Goal: Task Accomplishment & Management: Manage account settings

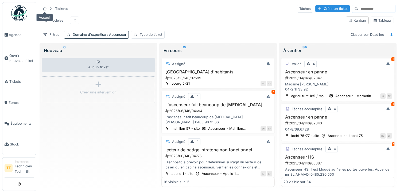
scroll to position [45, 0]
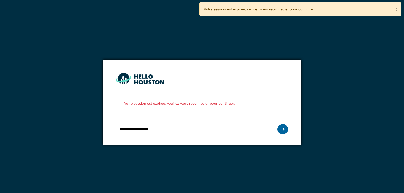
click at [283, 132] on div at bounding box center [282, 129] width 11 height 10
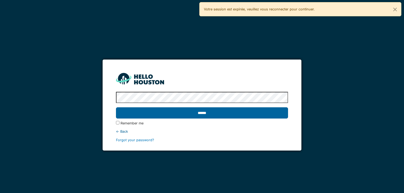
click at [282, 111] on input "******" at bounding box center [202, 112] width 172 height 11
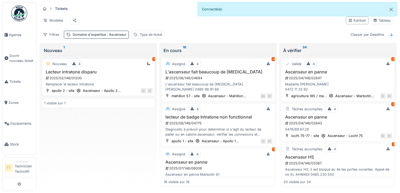
click at [96, 75] on h3 "Lecteur intratone disparu" at bounding box center [98, 71] width 109 height 5
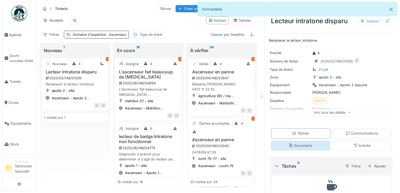
click at [301, 147] on div "Documents" at bounding box center [301, 145] width 24 height 5
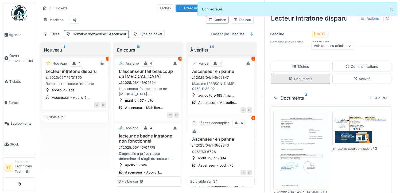
scroll to position [66, 0]
click at [310, 144] on img at bounding box center [302, 150] width 54 height 76
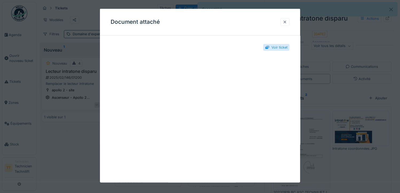
click at [287, 22] on div at bounding box center [285, 21] width 4 height 5
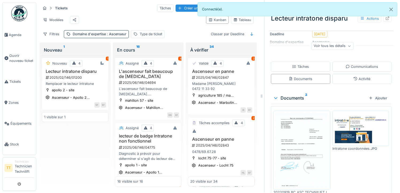
click at [352, 123] on img at bounding box center [361, 128] width 54 height 33
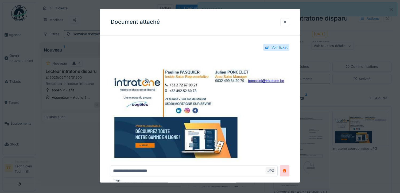
scroll to position [0, 0]
click at [287, 23] on div at bounding box center [285, 21] width 4 height 5
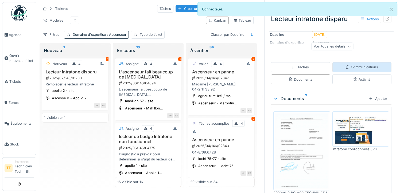
click at [347, 64] on div "Communications" at bounding box center [361, 67] width 59 height 10
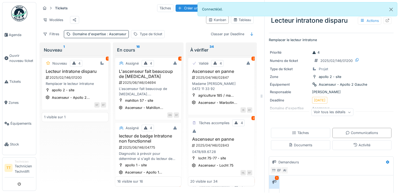
click at [89, 143] on div "Nouveau 4 1 Lecteur intratone disparu 2025/02/146/01200 Remplacer le lecteur in…" at bounding box center [75, 120] width 67 height 131
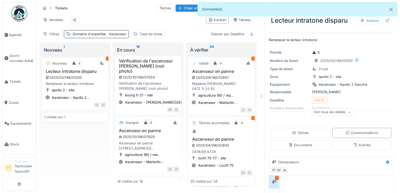
scroll to position [858, 0]
click at [148, 64] on h3 "Vérification de l'ascenseur abimé (voir photo)" at bounding box center [148, 67] width 62 height 16
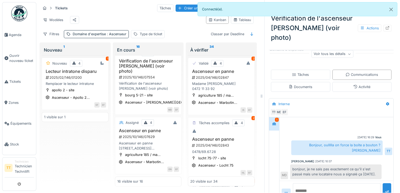
scroll to position [82, 0]
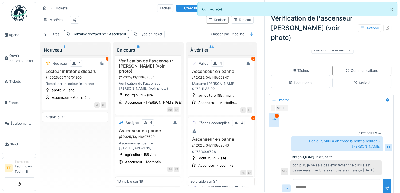
click at [319, 179] on textarea at bounding box center [337, 187] width 88 height 17
drag, startPoint x: 299, startPoint y: 177, endPoint x: 316, endPoint y: 179, distance: 17.5
click at [316, 179] on textarea "**********" at bounding box center [337, 187] width 88 height 17
click at [360, 179] on textarea "**********" at bounding box center [337, 187] width 88 height 17
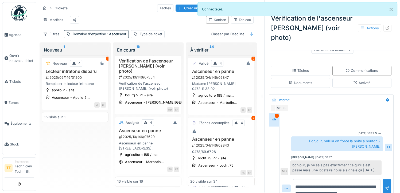
scroll to position [6, 0]
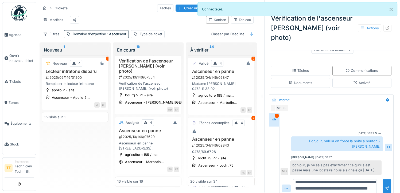
click at [360, 179] on textarea "**********" at bounding box center [335, 187] width 84 height 17
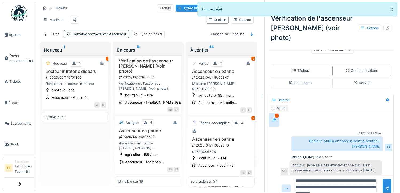
click at [361, 180] on textarea "**********" at bounding box center [335, 187] width 84 height 17
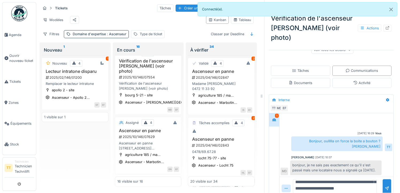
scroll to position [0, 0]
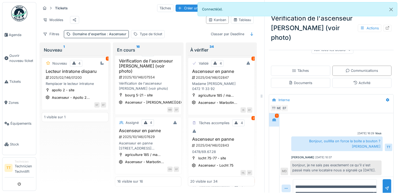
drag, startPoint x: 323, startPoint y: 176, endPoint x: 286, endPoint y: 156, distance: 42.6
click at [286, 156] on div "**********" at bounding box center [337, 156] width 114 height 87
paste textarea "**"
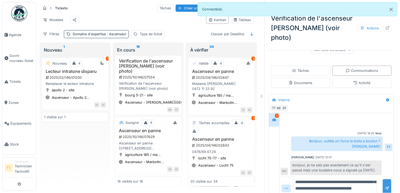
type textarea "**********"
click at [383, 179] on div at bounding box center [387, 188] width 9 height 18
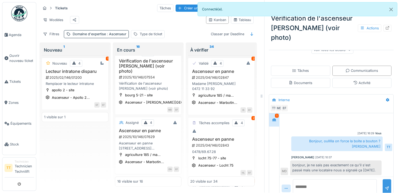
scroll to position [0, 0]
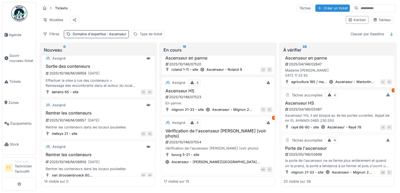
scroll to position [396, 0]
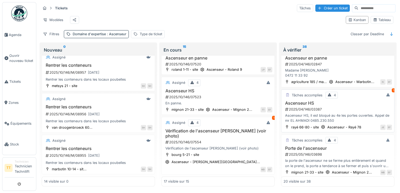
click at [219, 139] on h3 "Vérification de l'ascenseur abimé (voir photo)" at bounding box center [218, 134] width 109 height 10
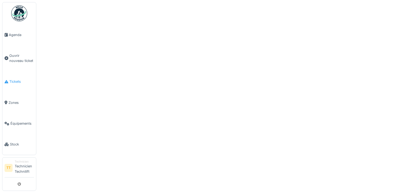
click at [18, 83] on span "Tickets" at bounding box center [21, 81] width 25 height 5
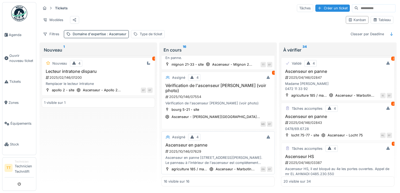
scroll to position [4, 0]
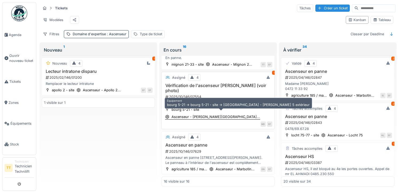
click at [219, 114] on div "Ascenseur - C. Bourg..." at bounding box center [216, 116] width 88 height 5
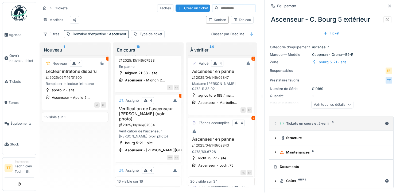
scroll to position [1, 0]
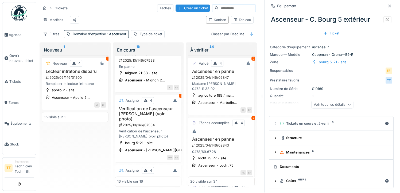
click at [334, 103] on div "Voir tous les détails" at bounding box center [332, 105] width 42 height 8
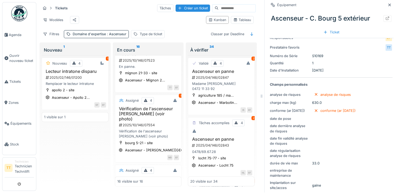
scroll to position [0, 0]
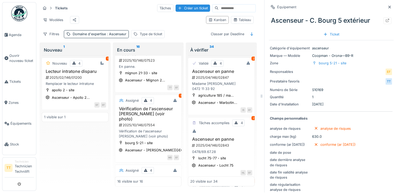
click at [328, 16] on div "Ascenseur - C. Bourg 5 extérieur" at bounding box center [331, 21] width 125 height 14
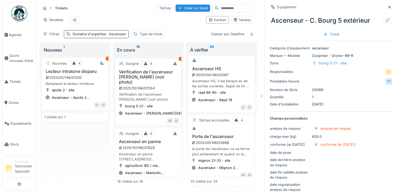
scroll to position [832, 0]
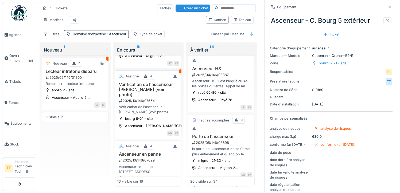
click at [134, 83] on h3 "Vérification de l'ascenseur abimé (voir photo)" at bounding box center [148, 90] width 62 height 16
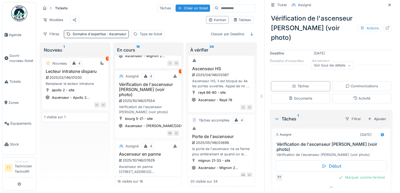
scroll to position [68, 0]
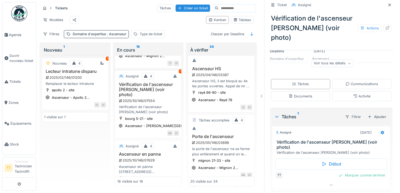
click at [350, 77] on div "Tâches Communications Documents Activité" at bounding box center [331, 90] width 125 height 26
click at [351, 79] on div "Communications" at bounding box center [361, 84] width 59 height 10
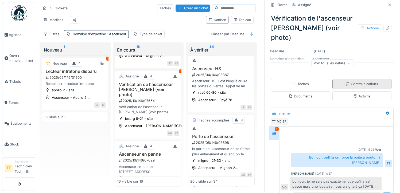
scroll to position [32, 0]
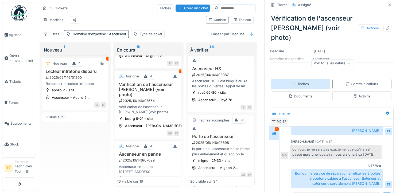
click at [307, 79] on div "Tâches" at bounding box center [300, 84] width 59 height 10
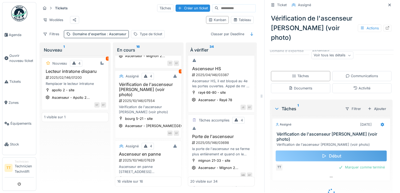
scroll to position [68, 0]
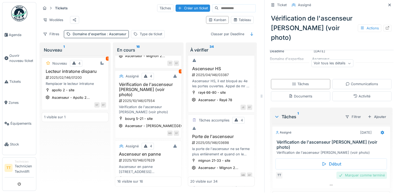
click at [353, 172] on div "Marquer comme terminé" at bounding box center [361, 175] width 51 height 7
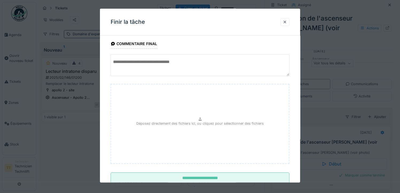
scroll to position [21, 0]
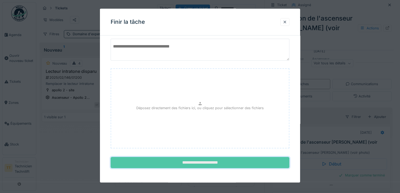
click at [216, 158] on input "**********" at bounding box center [200, 162] width 179 height 11
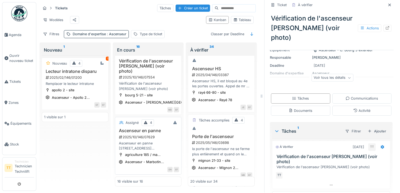
scroll to position [867, 0]
click at [354, 94] on div "Communications" at bounding box center [361, 99] width 59 height 10
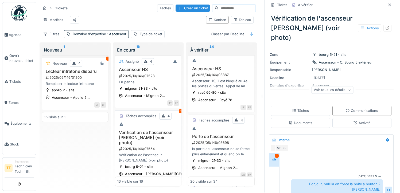
scroll to position [760, 0]
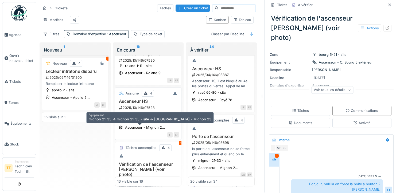
click at [143, 126] on div "Ascenseur - Mignon 2..." at bounding box center [145, 127] width 40 height 5
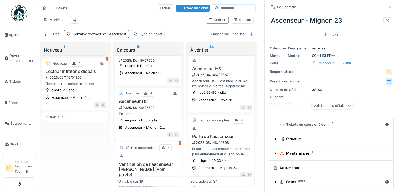
click at [139, 99] on h3 "Ascenseur HS" at bounding box center [148, 101] width 62 height 5
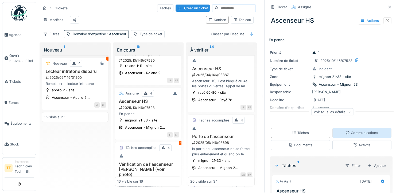
click at [349, 128] on div "Communications" at bounding box center [361, 133] width 59 height 10
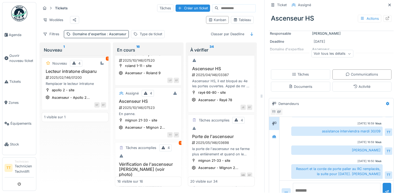
scroll to position [72, 0]
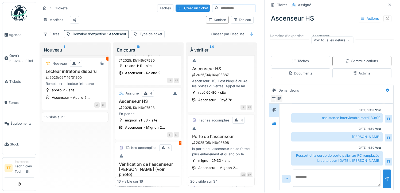
click at [340, 170] on textarea at bounding box center [337, 178] width 88 height 17
drag, startPoint x: 324, startPoint y: 179, endPoint x: 289, endPoint y: 157, distance: 40.9
click at [289, 157] on div "**********" at bounding box center [337, 147] width 114 height 87
paste textarea "**"
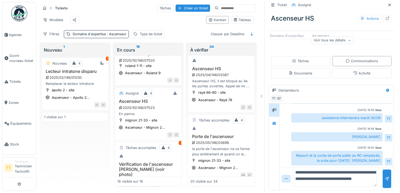
scroll to position [11, 0]
type textarea "**********"
drag, startPoint x: 378, startPoint y: 173, endPoint x: 352, endPoint y: 175, distance: 26.5
click at [352, 175] on div "**********" at bounding box center [337, 178] width 114 height 23
click at [385, 176] on div at bounding box center [387, 178] width 4 height 5
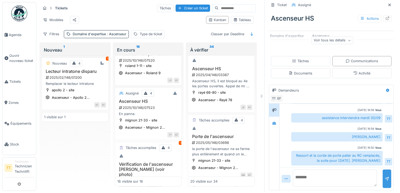
scroll to position [65, 0]
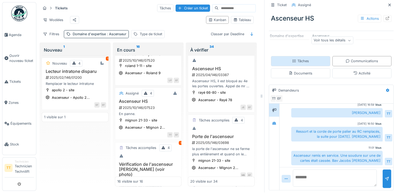
click at [305, 56] on div "Tâches" at bounding box center [300, 61] width 59 height 10
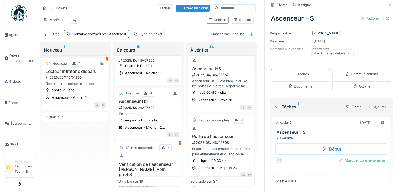
scroll to position [59, 0]
click at [347, 158] on div "Marquer comme terminé" at bounding box center [361, 160] width 51 height 7
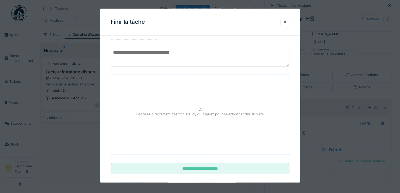
scroll to position [21, 0]
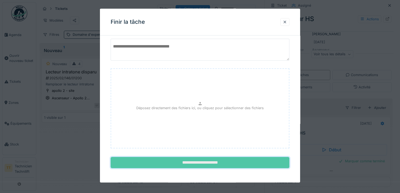
click at [250, 161] on input "**********" at bounding box center [200, 162] width 179 height 11
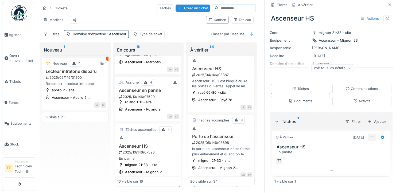
scroll to position [715, 0]
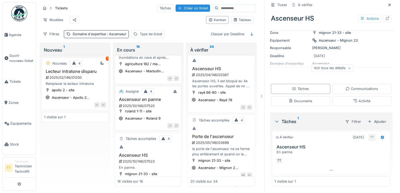
click at [150, 97] on h3 "Ascenseur en panne" at bounding box center [148, 99] width 62 height 5
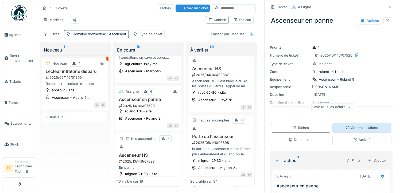
click at [336, 124] on div "Communications" at bounding box center [361, 128] width 59 height 10
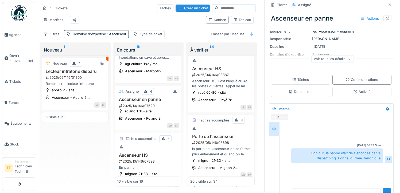
scroll to position [67, 0]
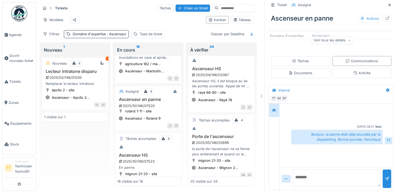
click at [324, 170] on textarea at bounding box center [337, 178] width 88 height 17
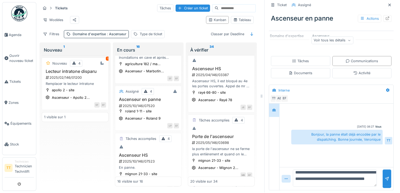
scroll to position [0, 0]
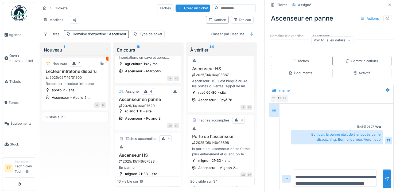
drag, startPoint x: 355, startPoint y: 178, endPoint x: 285, endPoint y: 164, distance: 71.4
click at [285, 167] on div "**********" at bounding box center [337, 178] width 114 height 23
paste textarea "*"
type textarea "**********"
click at [385, 177] on div at bounding box center [387, 178] width 4 height 5
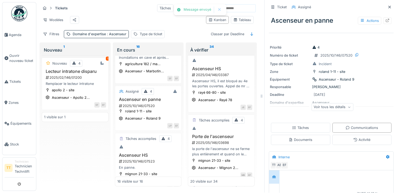
scroll to position [3, 0]
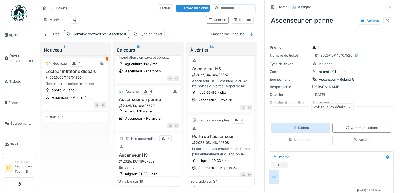
click at [311, 124] on div "Tâches" at bounding box center [300, 128] width 59 height 10
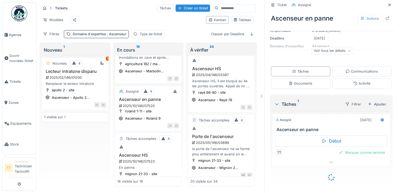
scroll to position [48, 0]
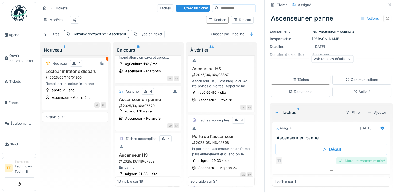
click at [350, 159] on div "Marquer comme terminé" at bounding box center [361, 160] width 51 height 7
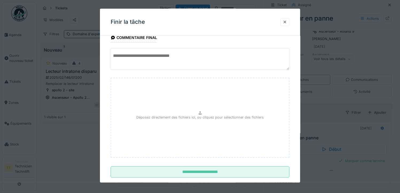
scroll to position [21, 0]
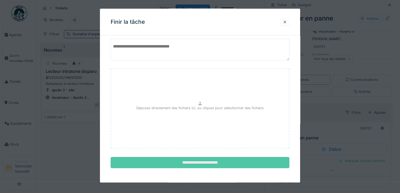
click at [228, 163] on input "**********" at bounding box center [200, 162] width 179 height 11
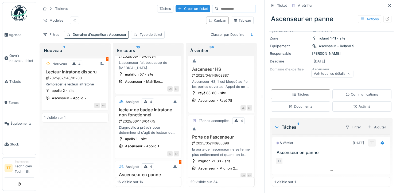
scroll to position [0, 0]
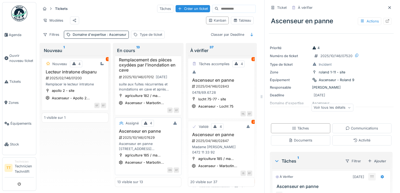
scroll to position [687, 0]
